Goal: Information Seeking & Learning: Learn about a topic

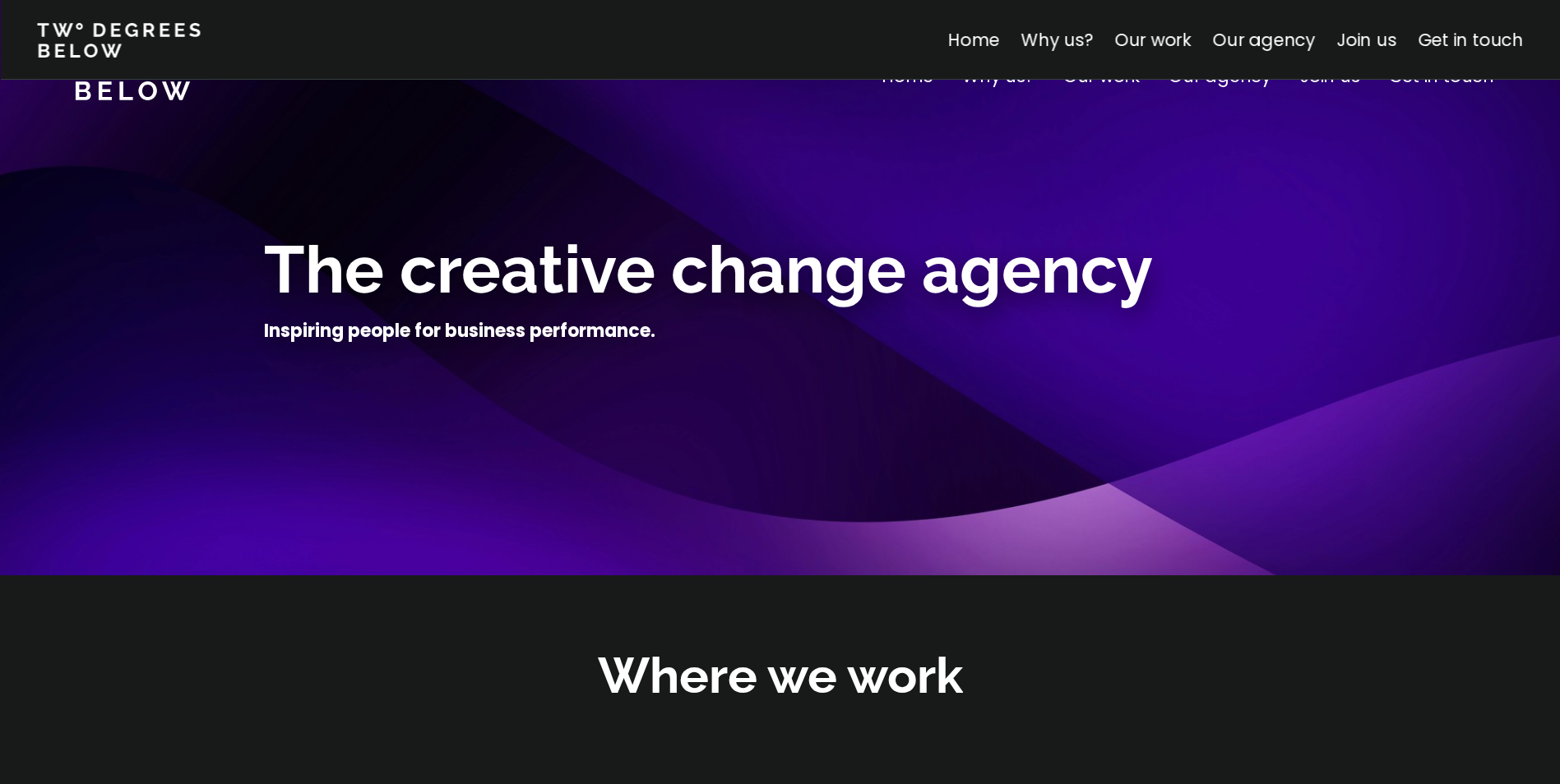
scroll to position [1926, 0]
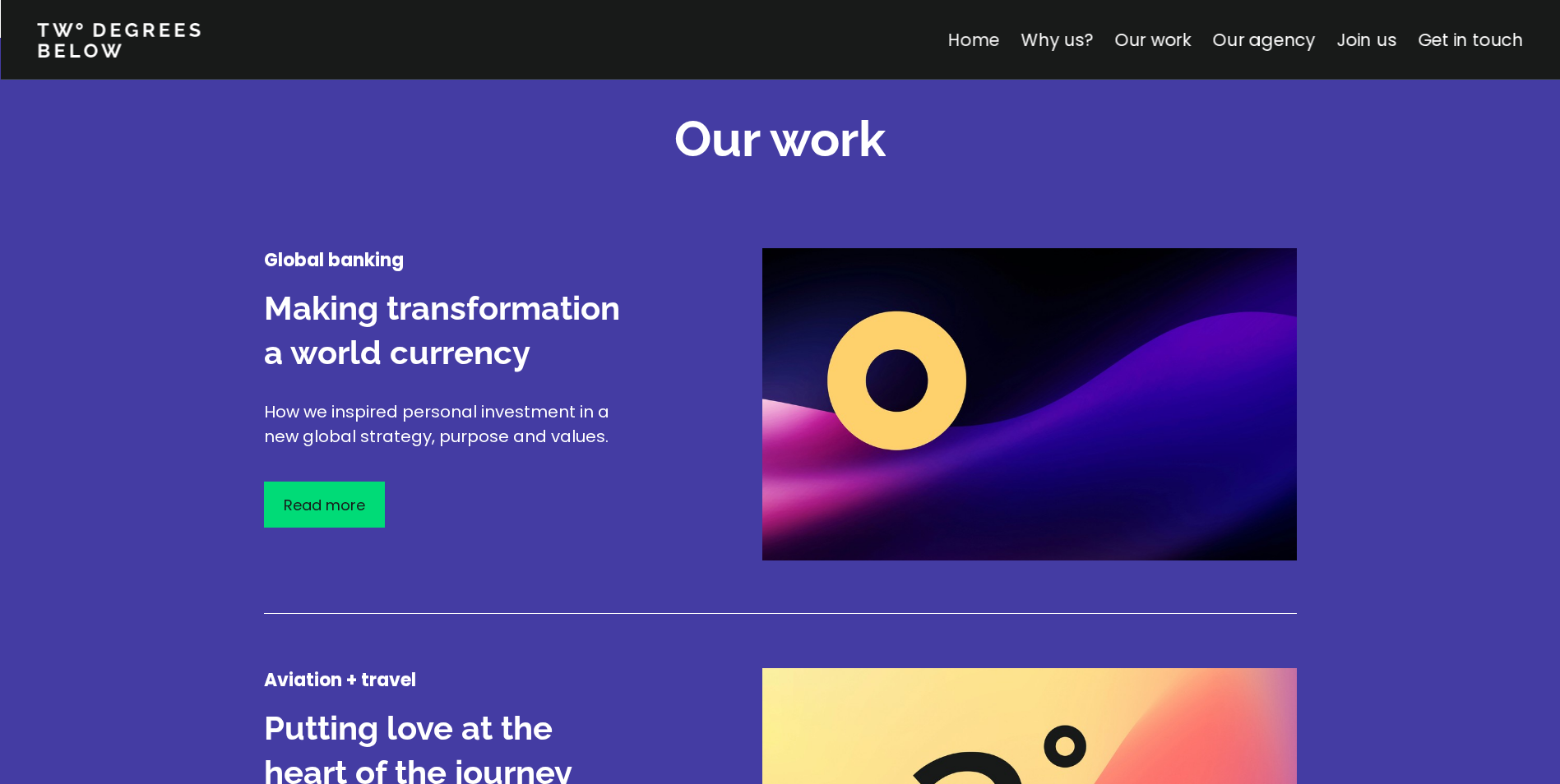
click at [986, 35] on link "Home" at bounding box center [972, 40] width 51 height 24
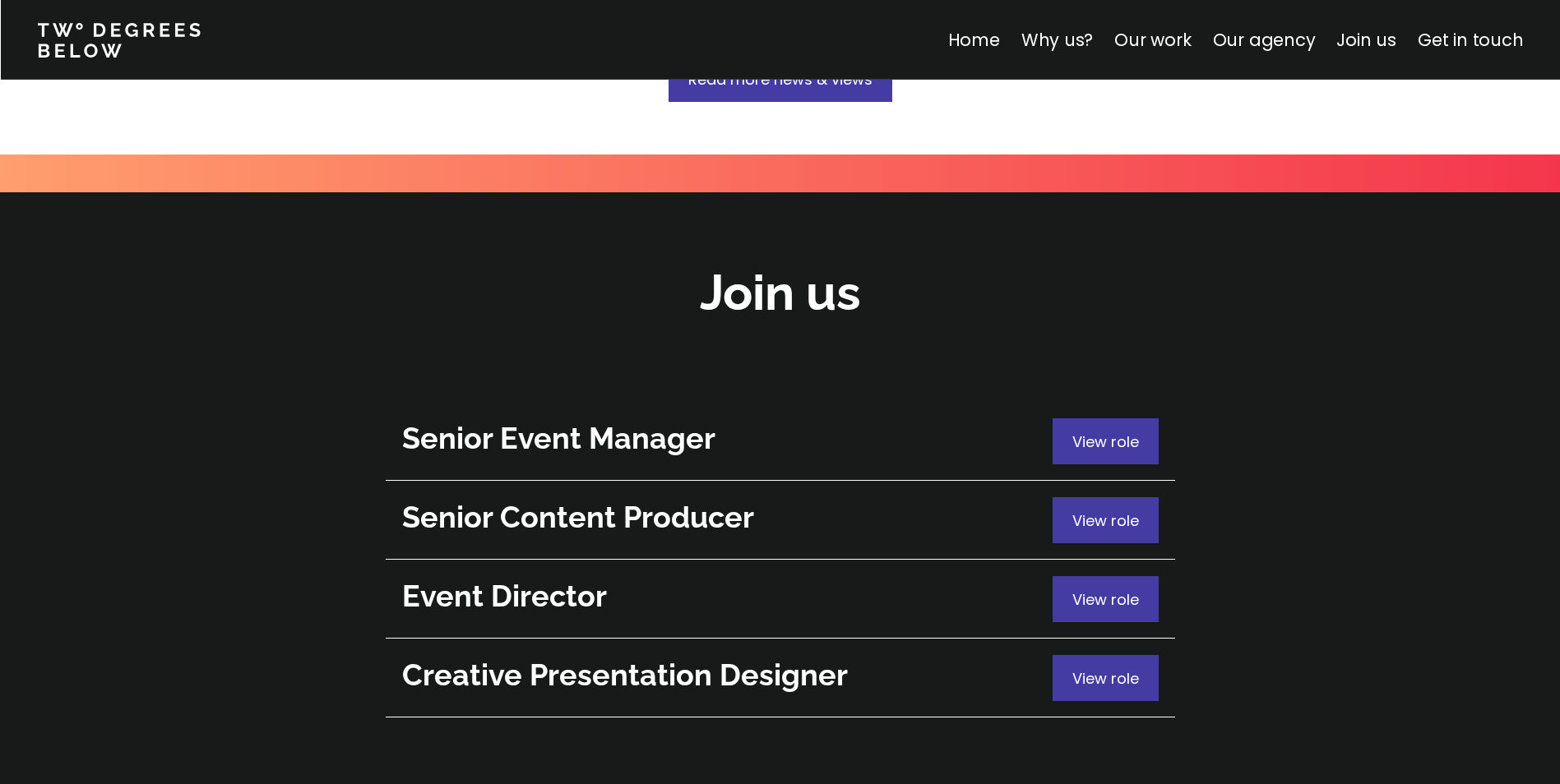
scroll to position [5826, 0]
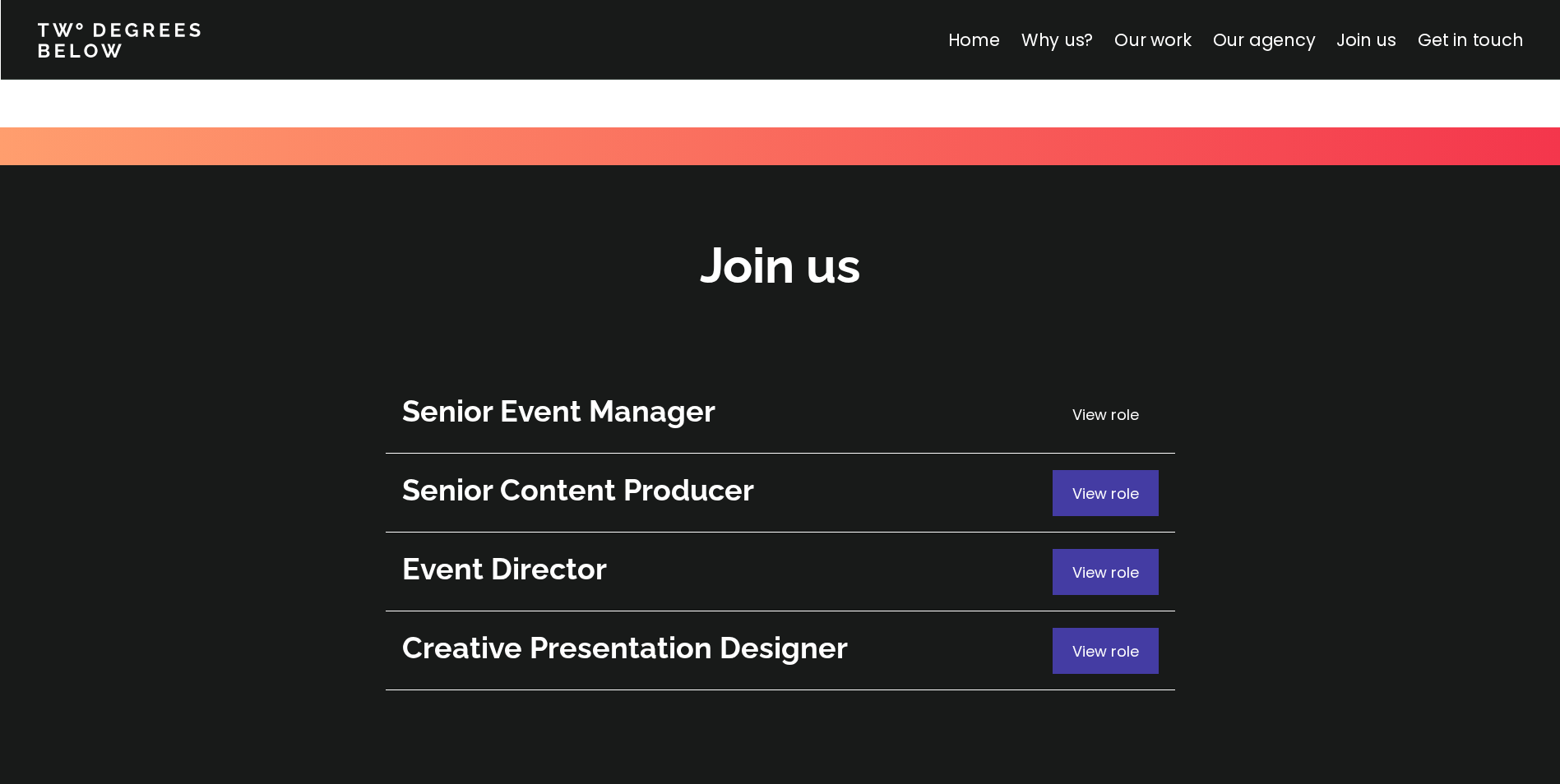
click at [1111, 404] on span "View role" at bounding box center [1105, 414] width 67 height 20
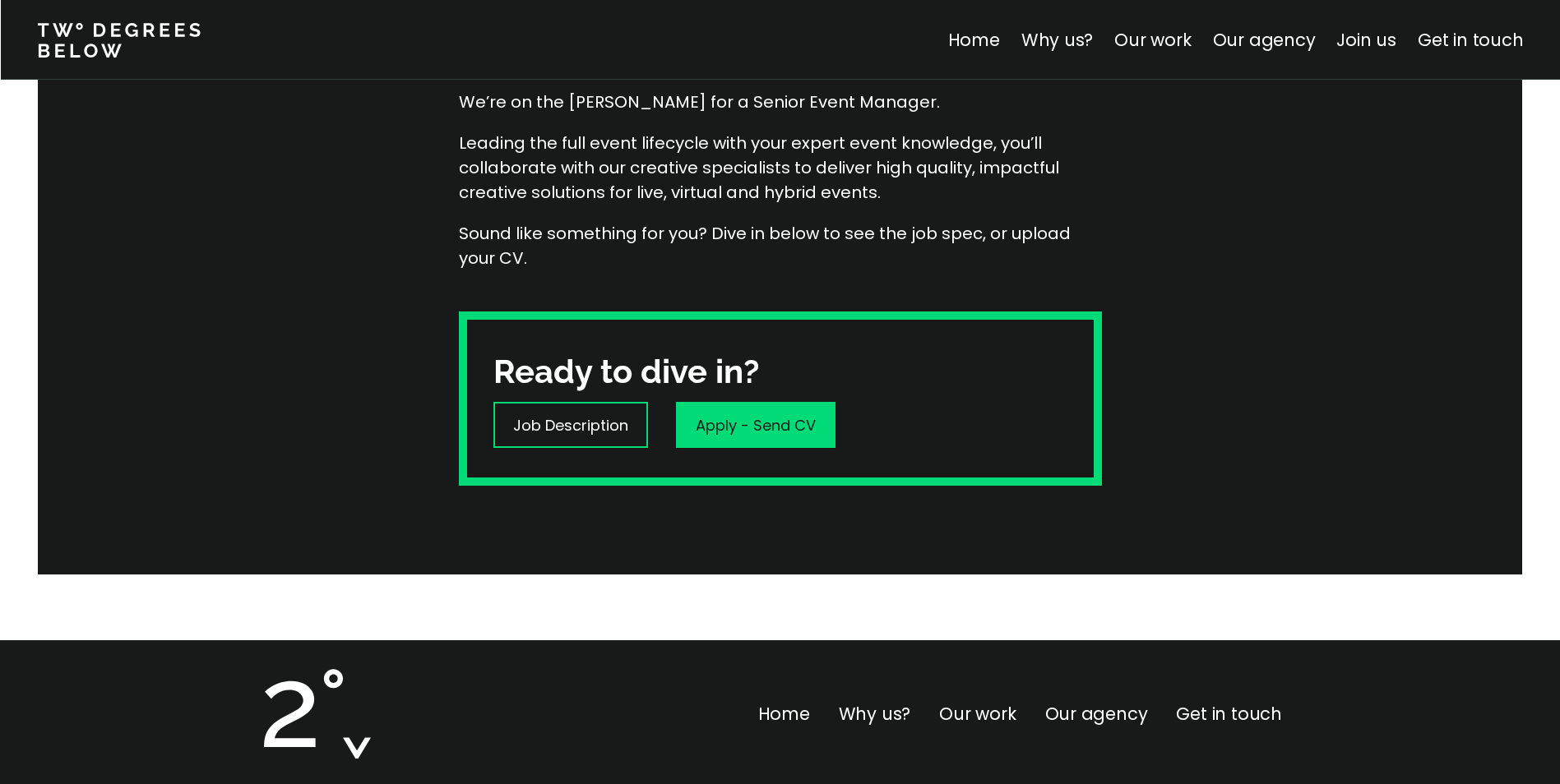
scroll to position [300, 0]
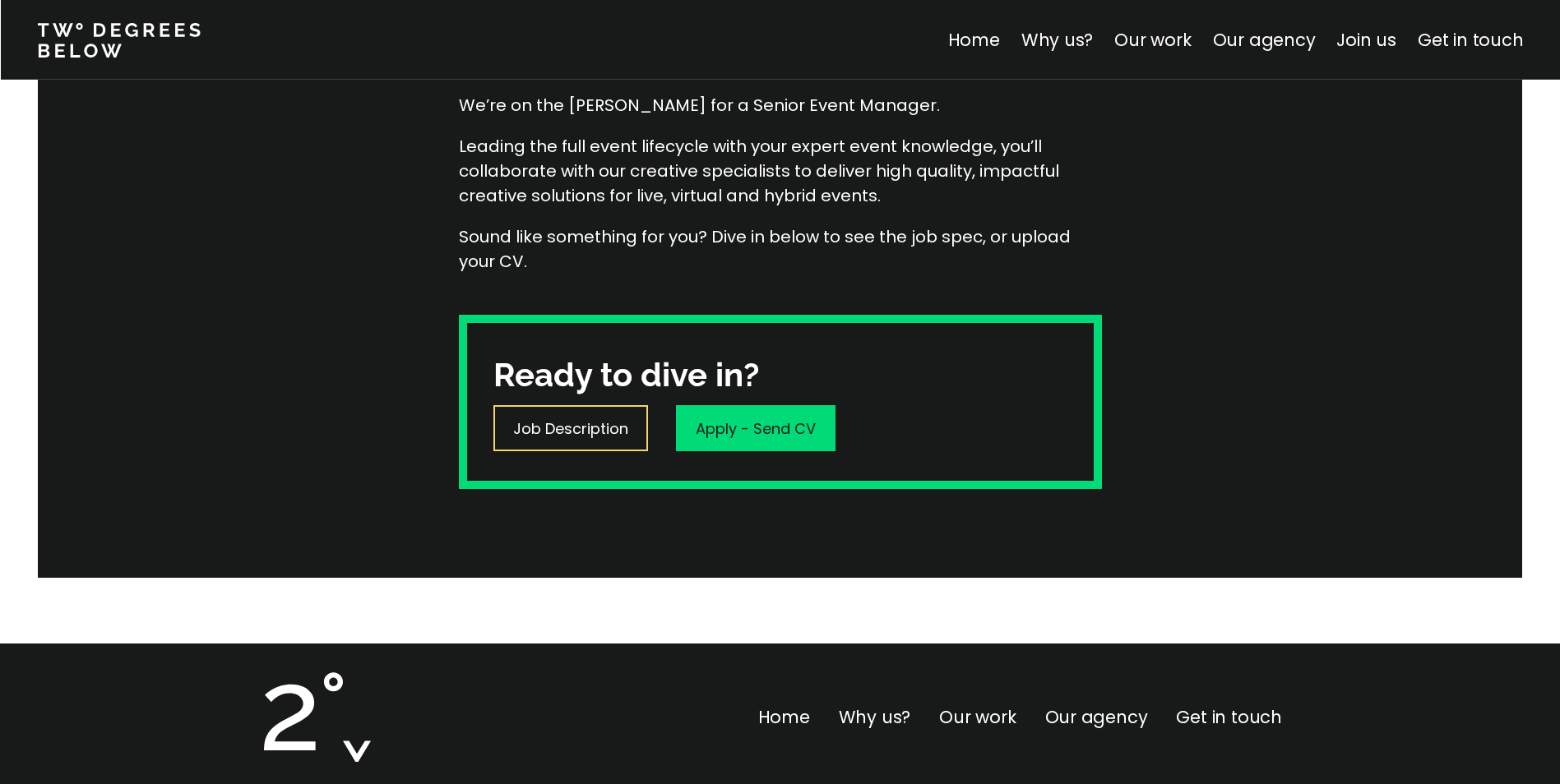
click at [566, 432] on p "Job Description" at bounding box center [570, 429] width 115 height 22
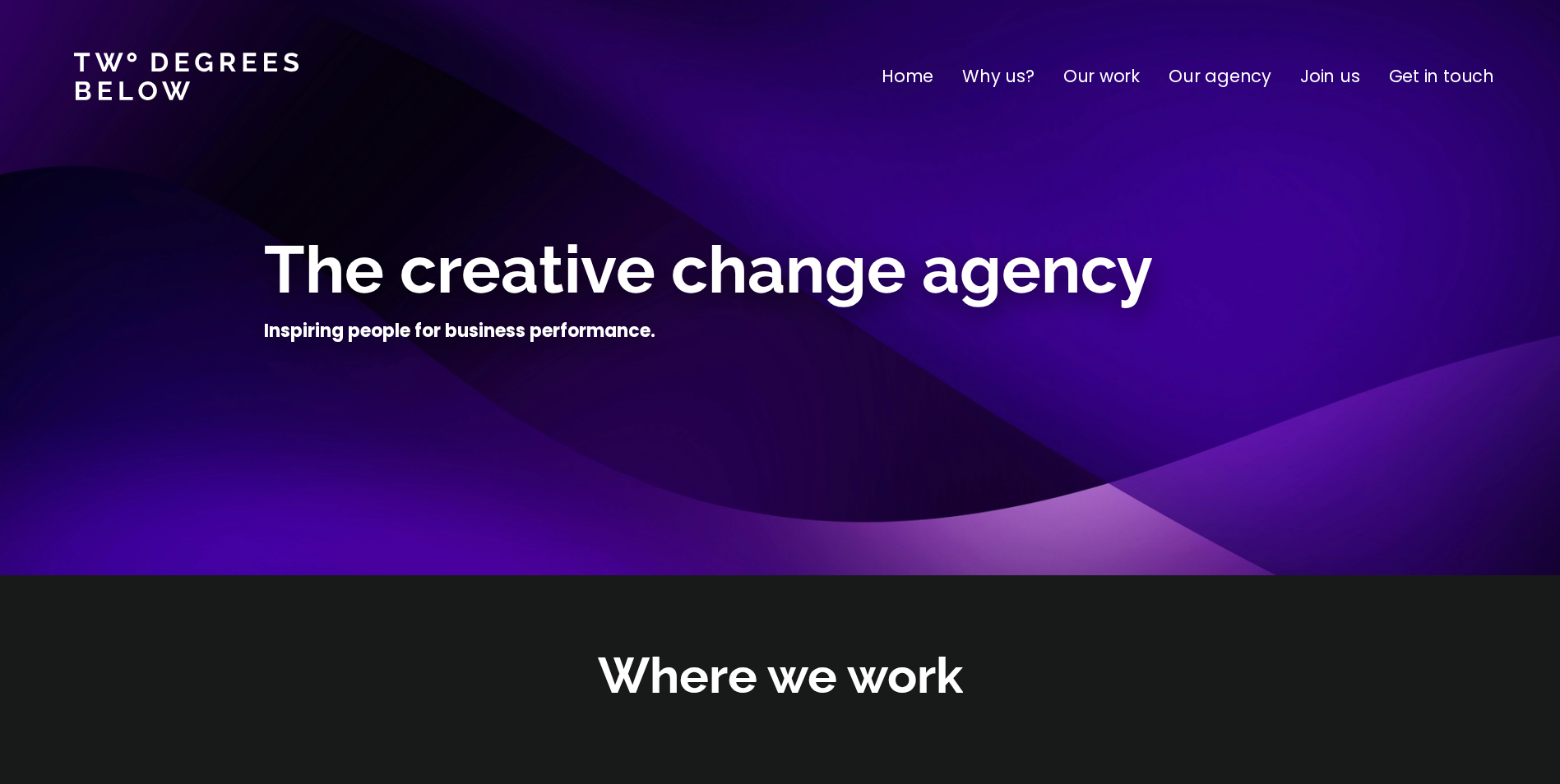
click at [1338, 76] on p "Join us" at bounding box center [1329, 76] width 60 height 26
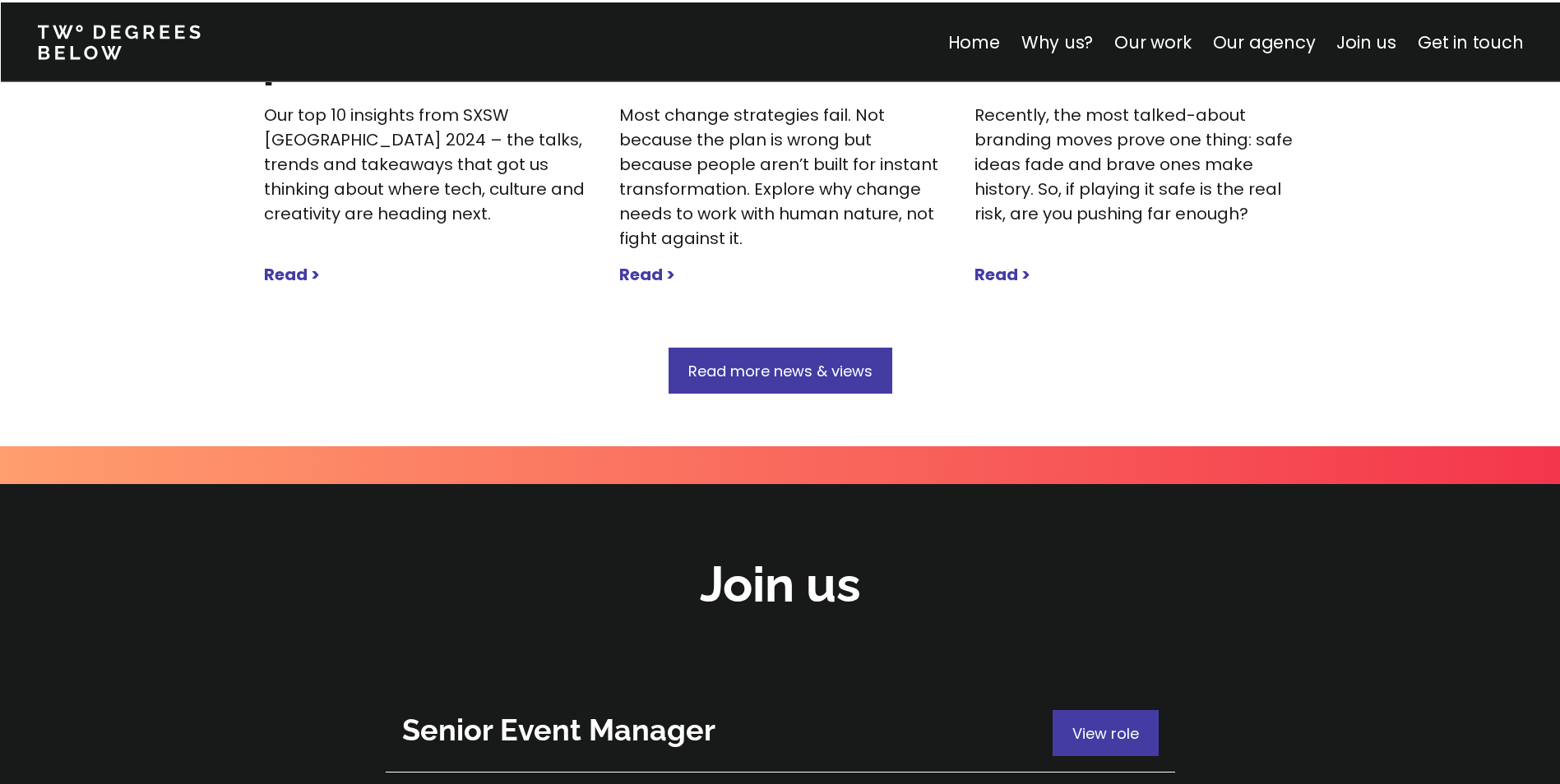
scroll to position [5833, 0]
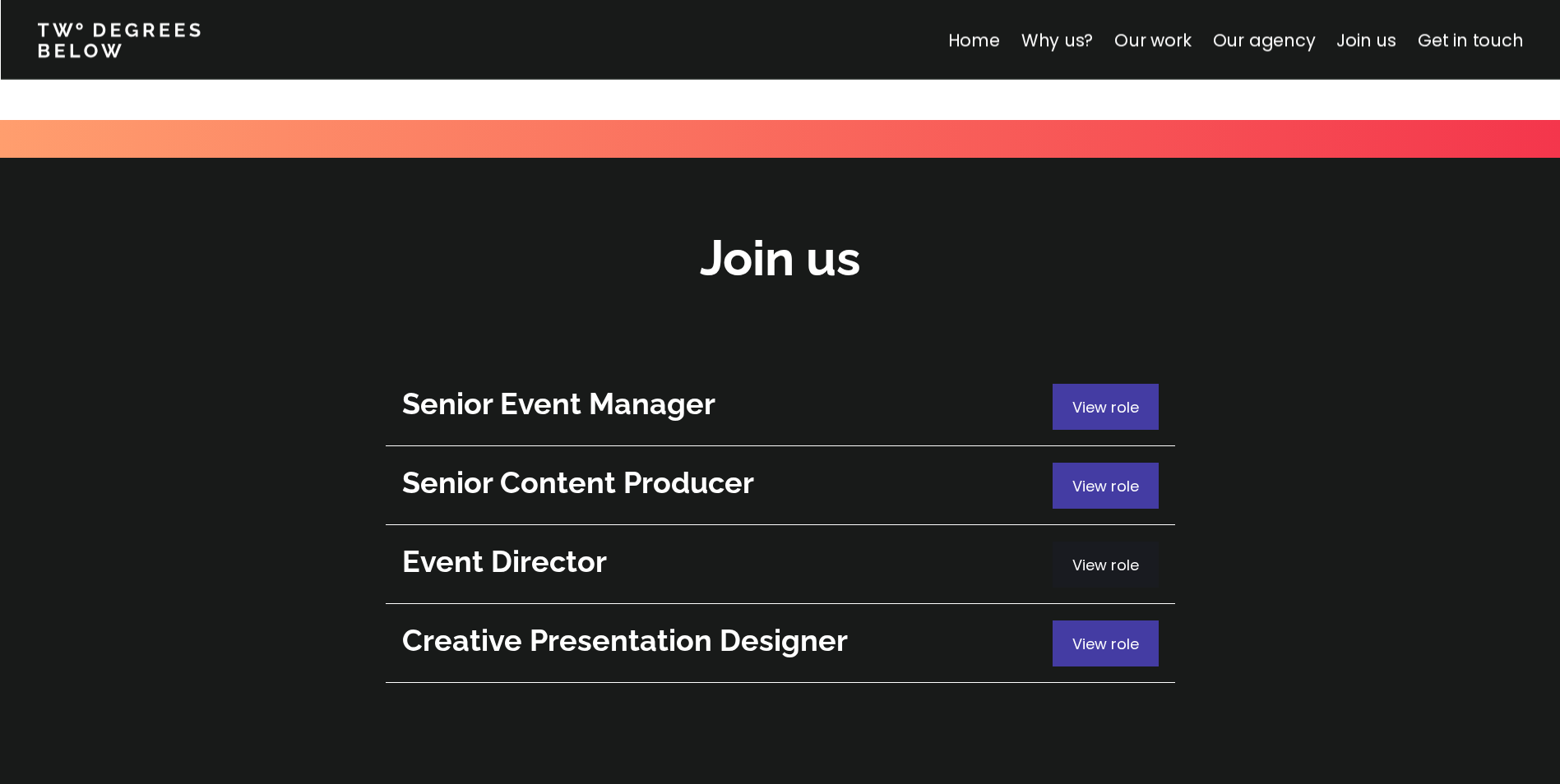
click at [1103, 555] on span "View role" at bounding box center [1105, 565] width 67 height 20
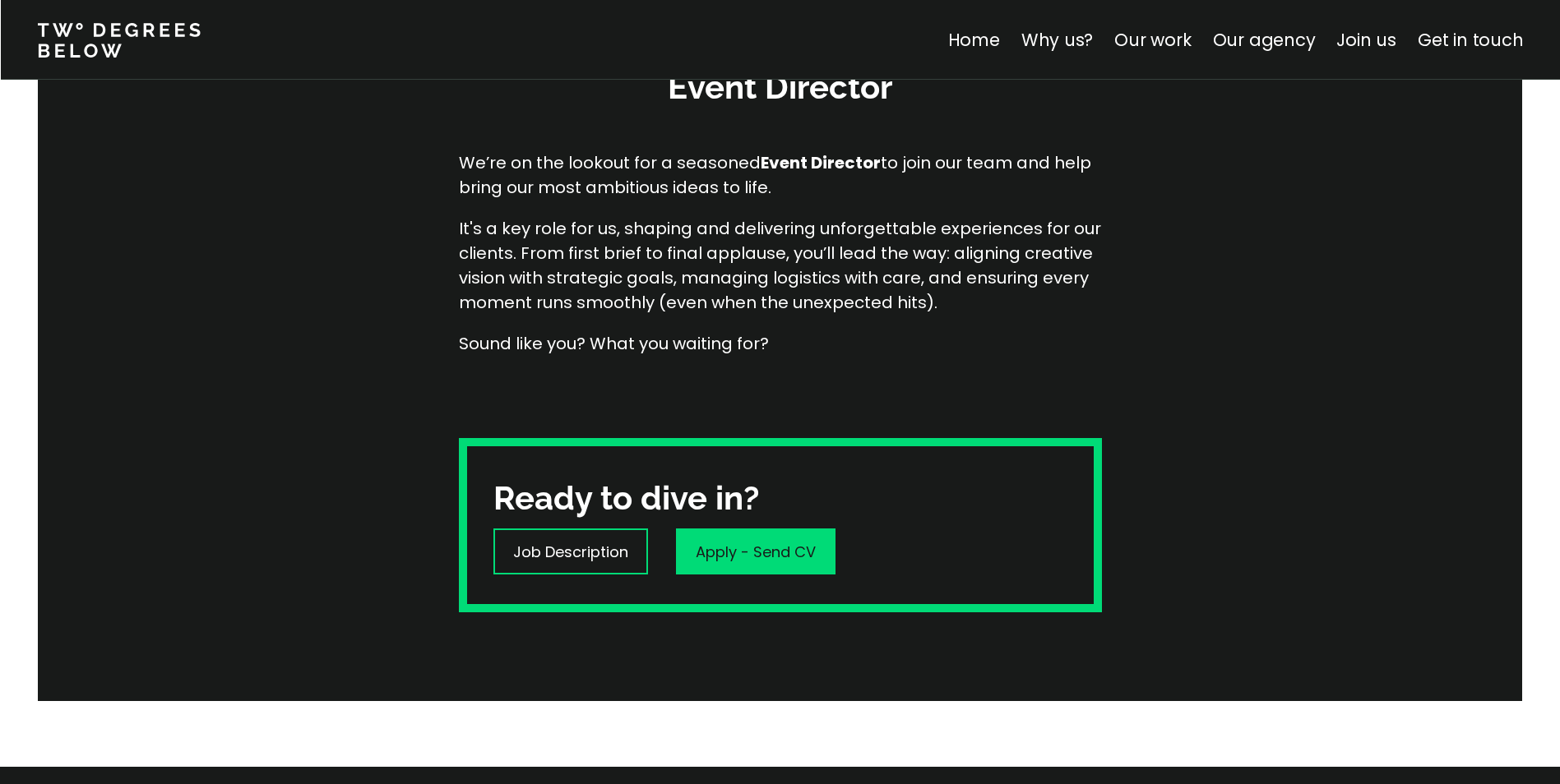
scroll to position [247, 0]
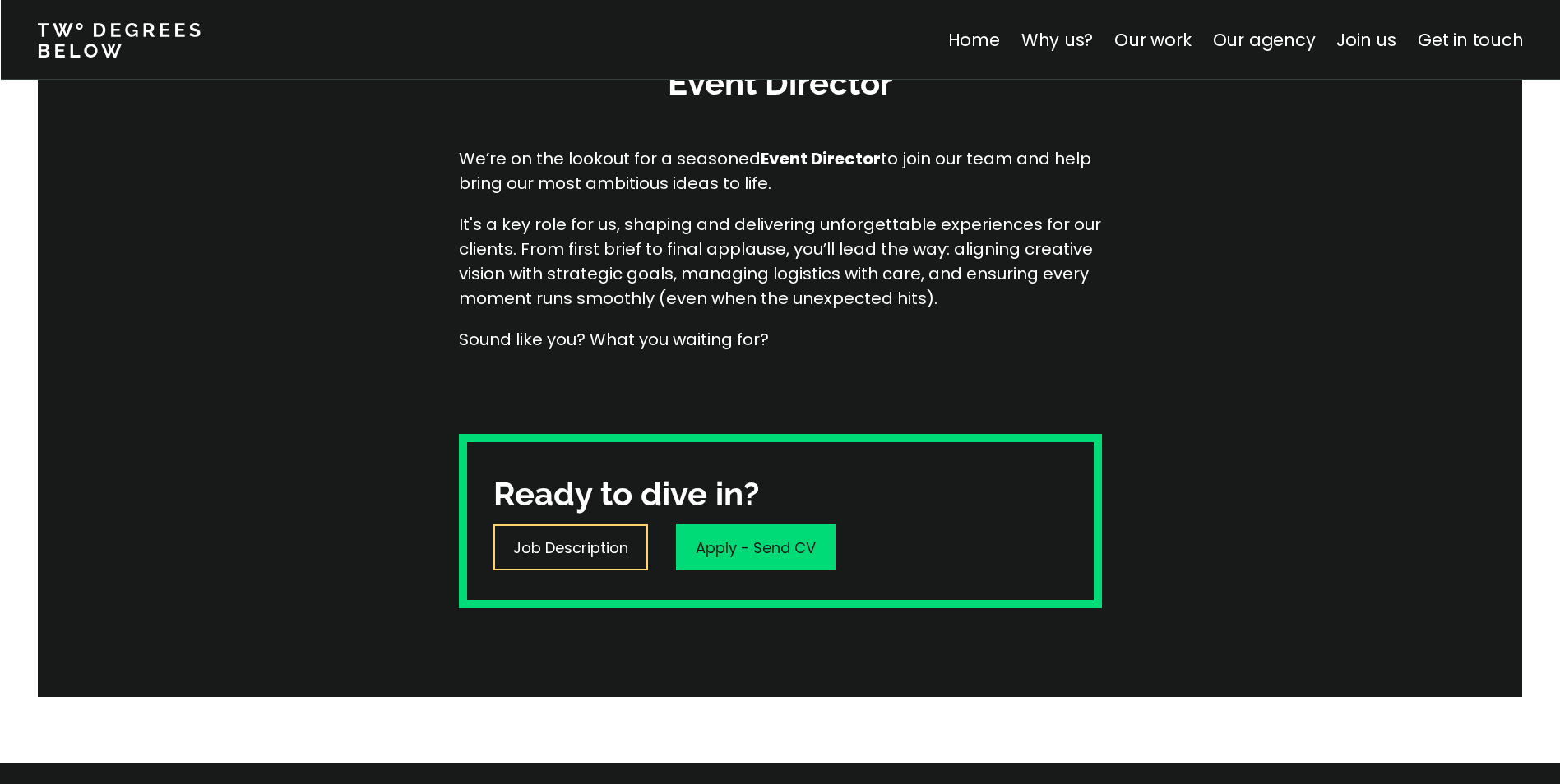
click at [588, 546] on p "Job Description" at bounding box center [570, 547] width 115 height 22
click at [574, 549] on p "Job Description" at bounding box center [570, 547] width 115 height 22
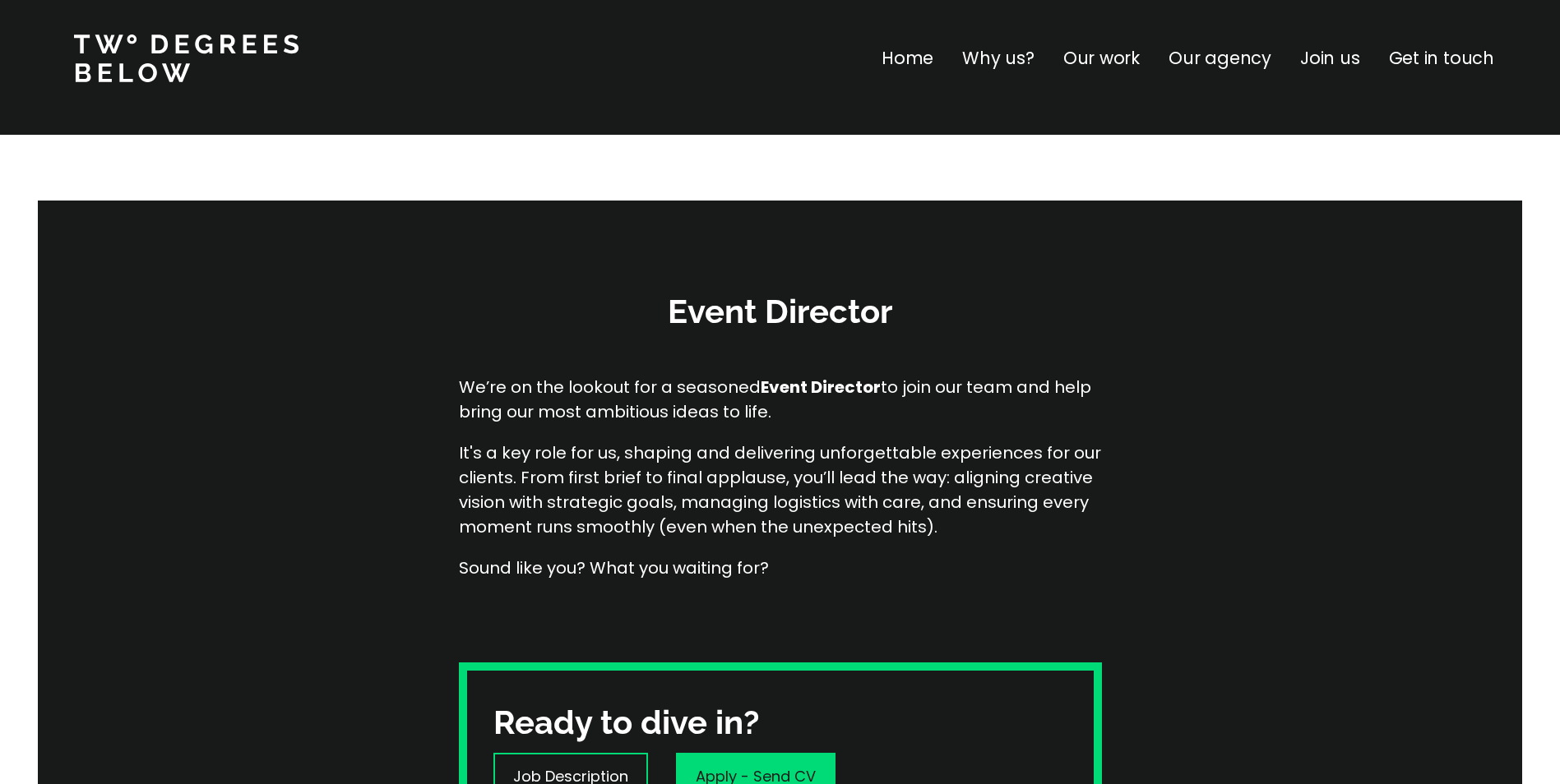
scroll to position [0, 0]
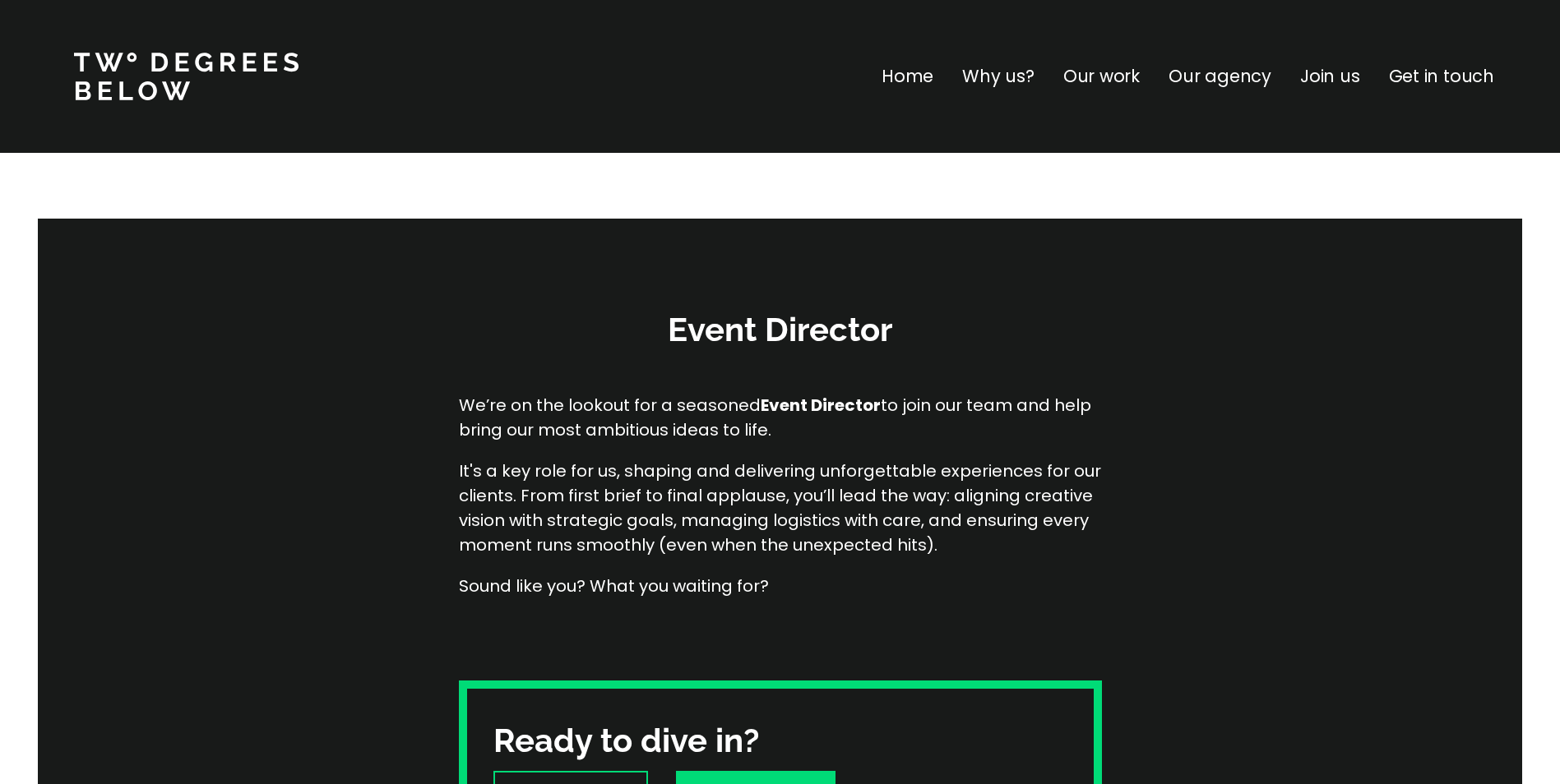
click at [927, 76] on p "Home" at bounding box center [906, 76] width 51 height 26
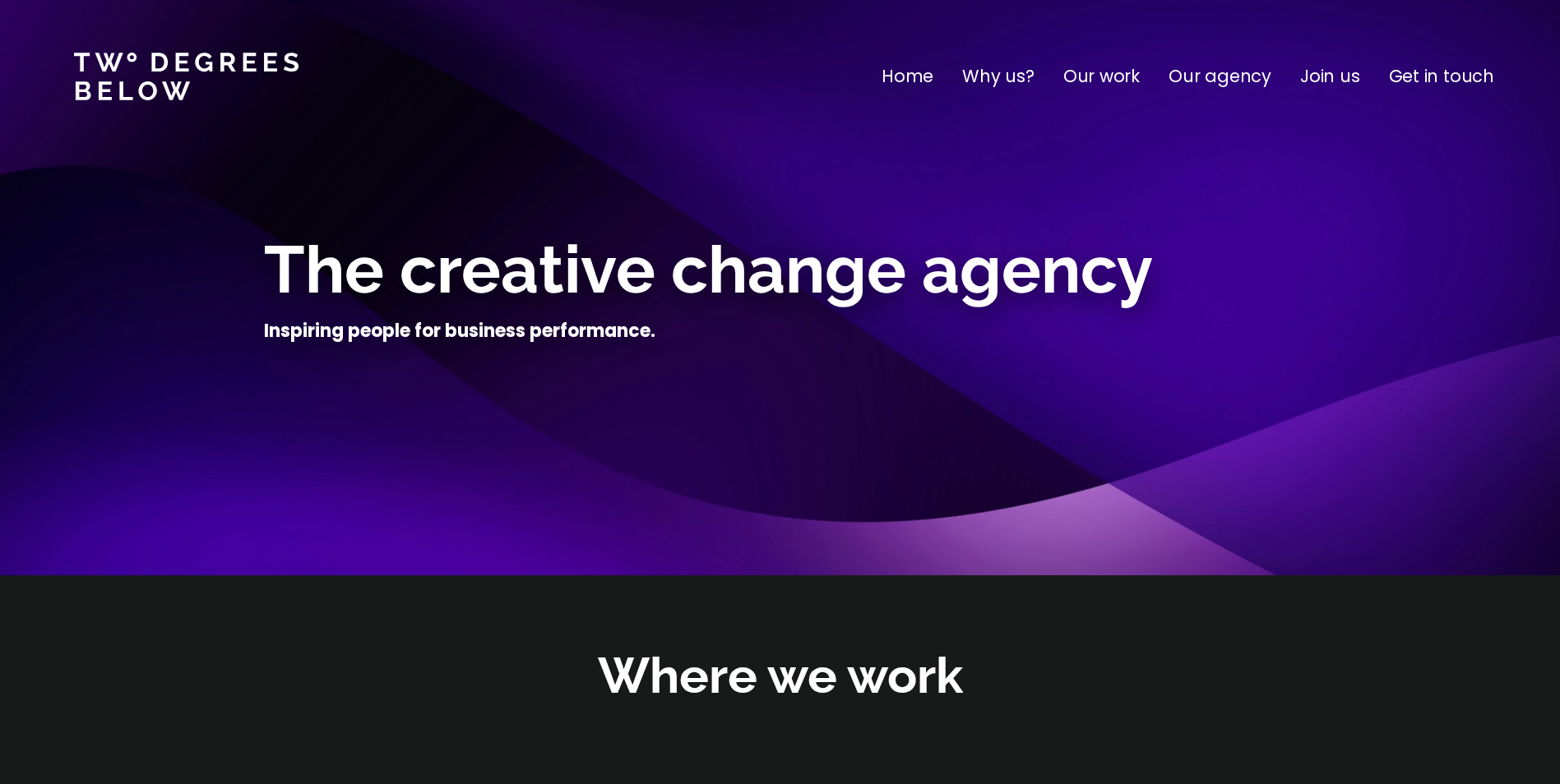
click at [1202, 73] on p "Our agency" at bounding box center [1220, 76] width 103 height 26
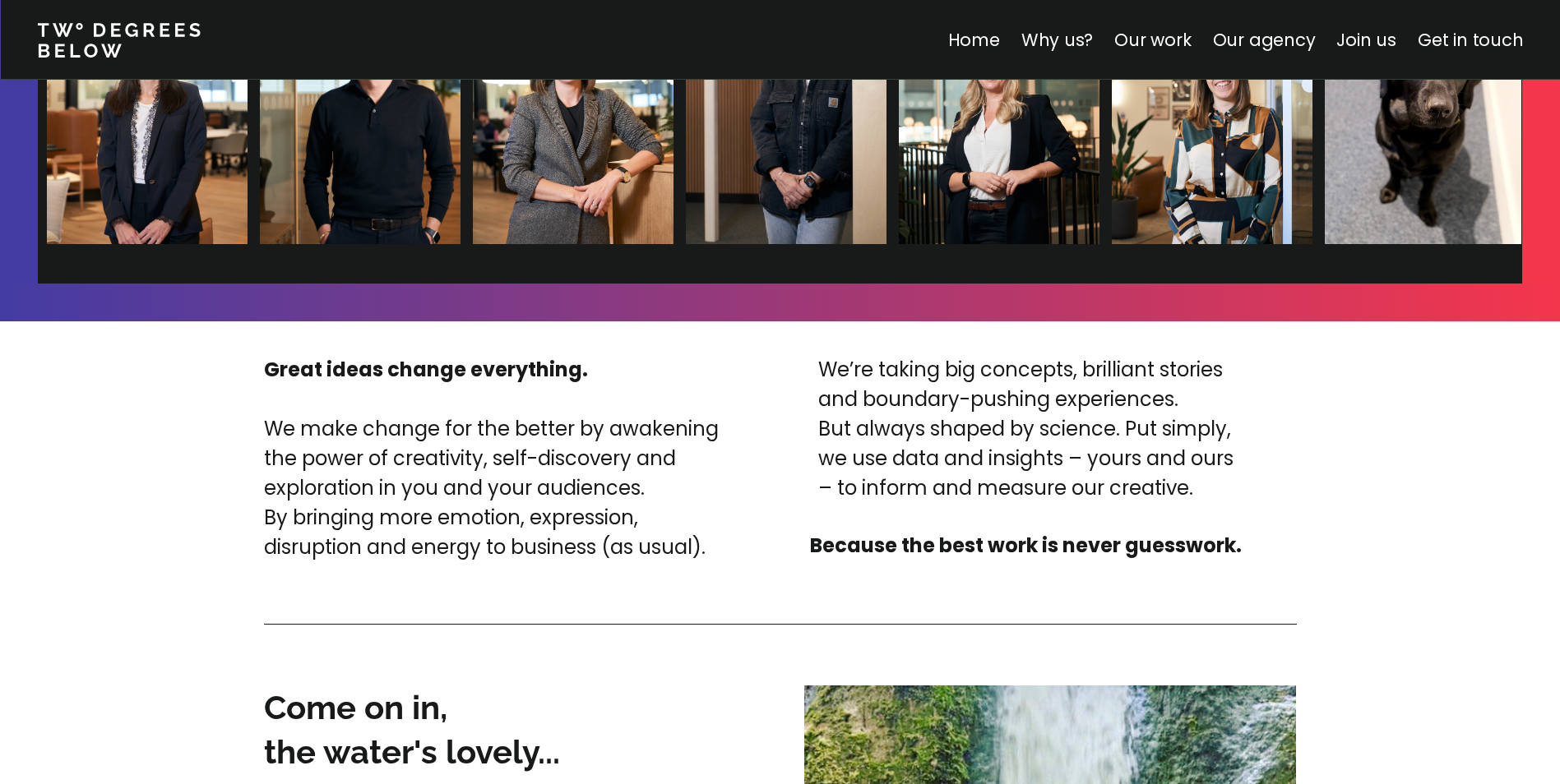
scroll to position [3765, 0]
